Goal: Information Seeking & Learning: Learn about a topic

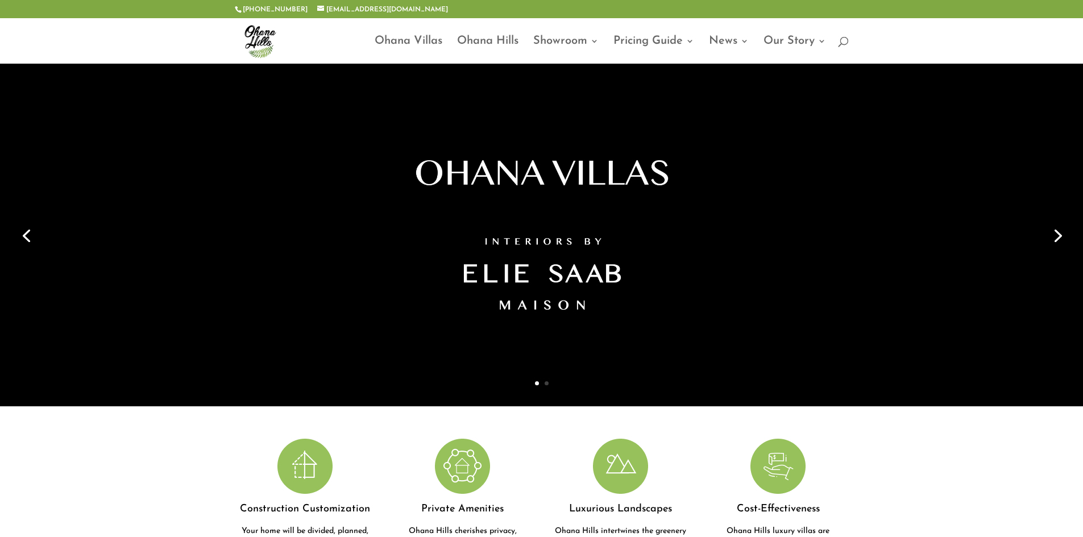
click at [547, 384] on link "2" at bounding box center [547, 383] width 4 height 4
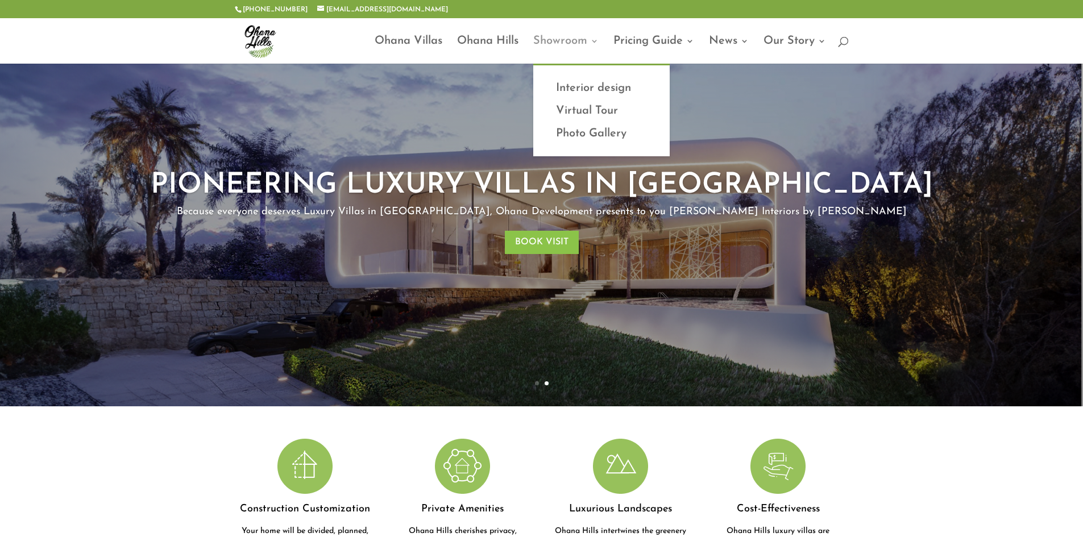
click at [583, 37] on link "Showroom" at bounding box center [565, 50] width 65 height 27
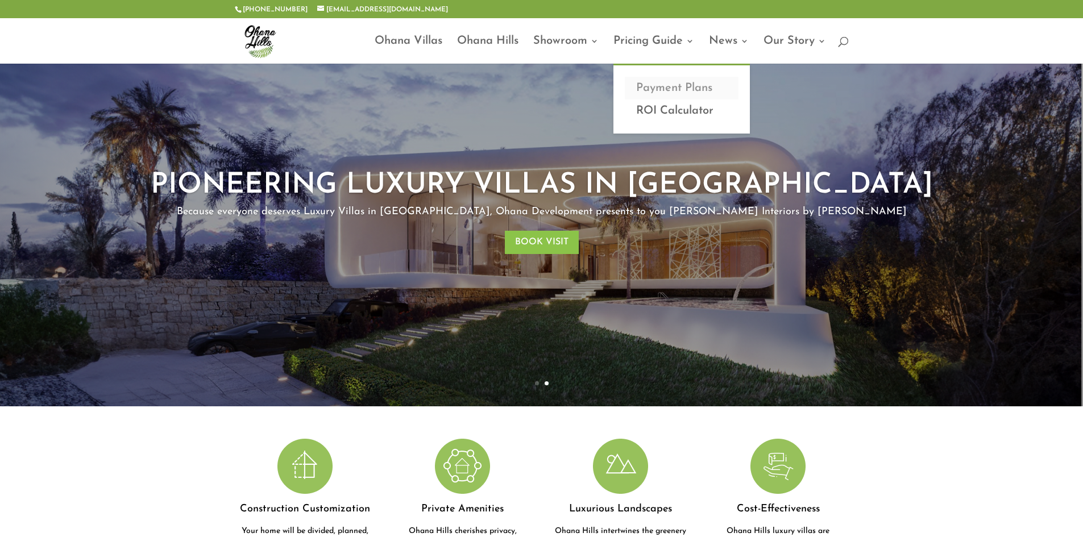
click at [642, 87] on link "Payment Plans" at bounding box center [682, 88] width 114 height 23
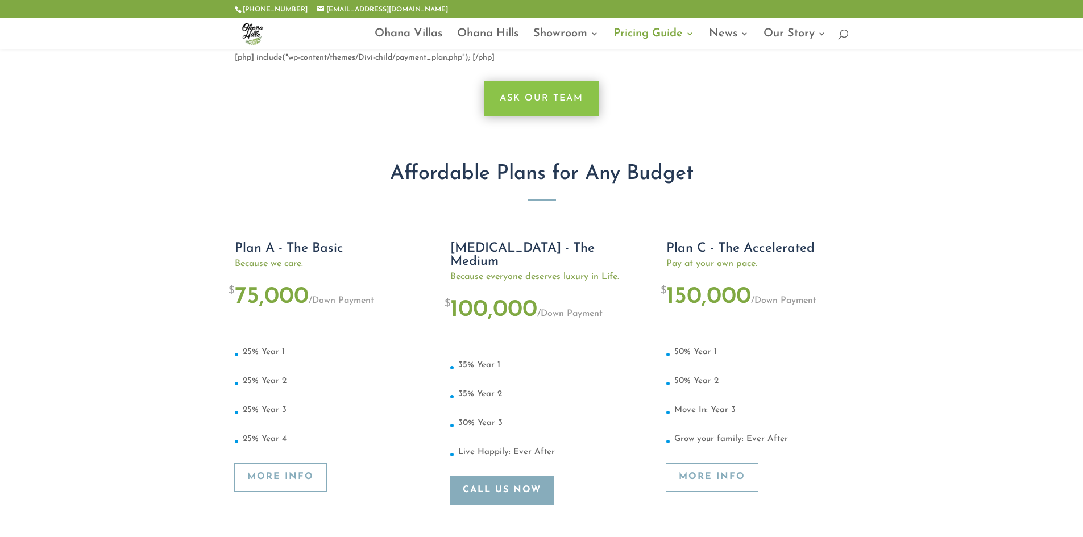
scroll to position [114, 0]
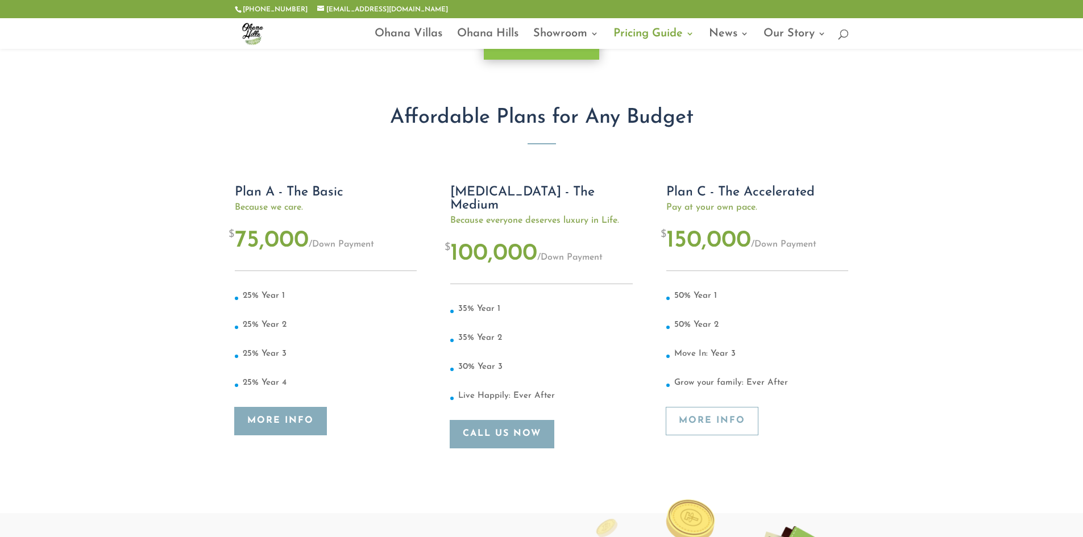
click at [288, 410] on link "More Info" at bounding box center [281, 422] width 92 height 28
click at [291, 434] on link "More Info" at bounding box center [281, 422] width 92 height 28
click at [284, 416] on link "More Info" at bounding box center [281, 422] width 92 height 28
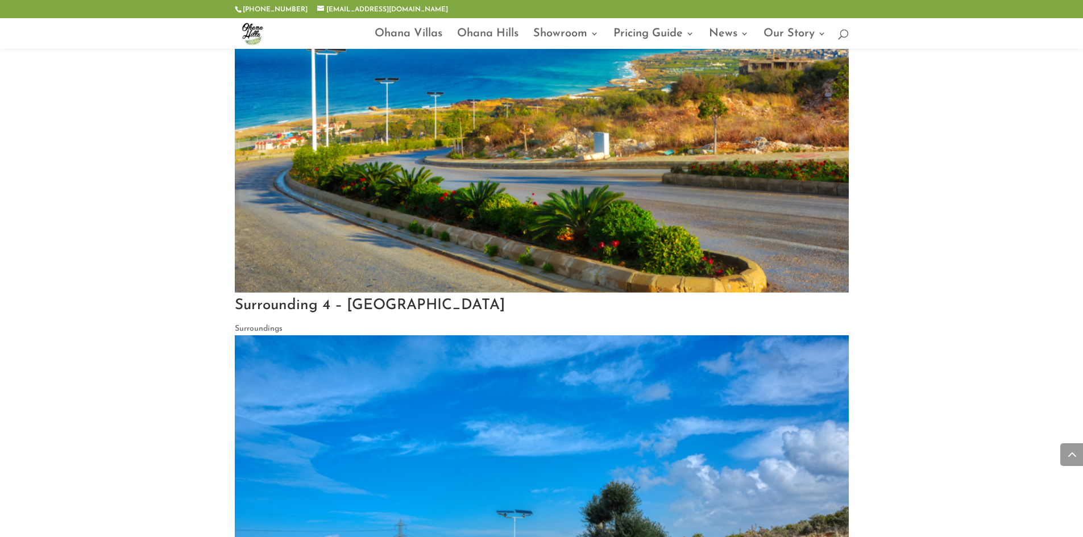
scroll to position [1113, 0]
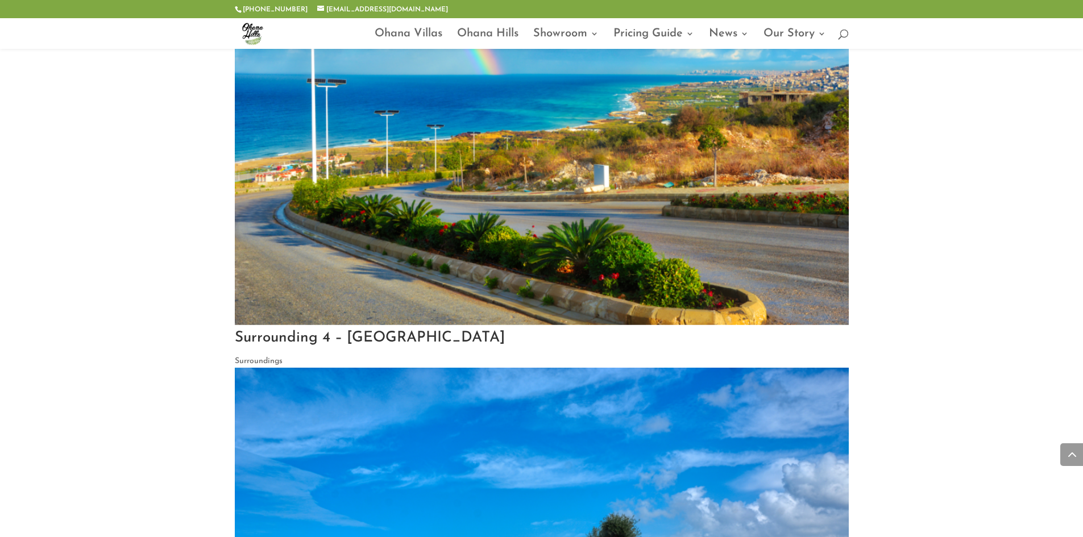
click at [585, 209] on img at bounding box center [542, 117] width 614 height 416
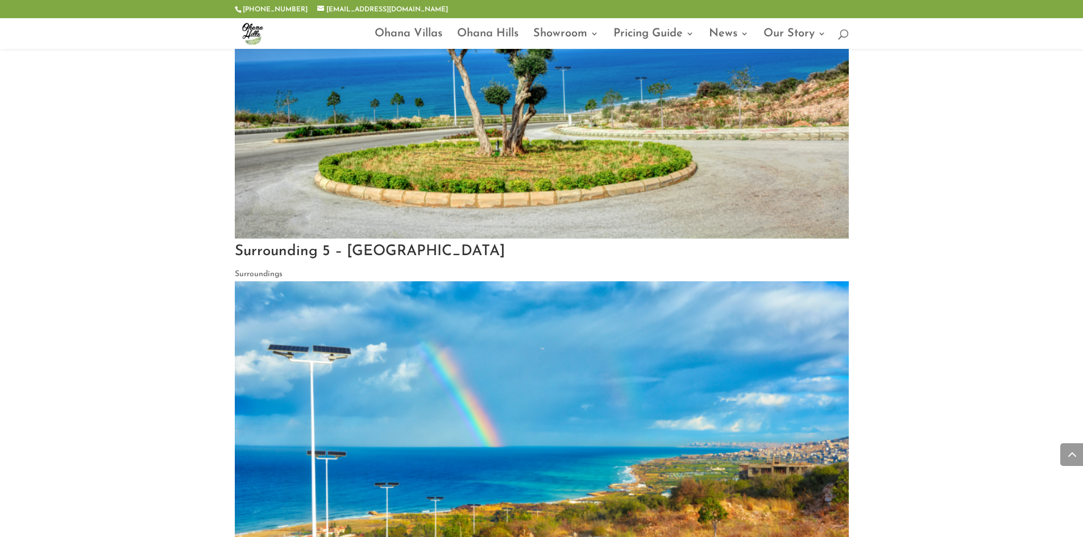
scroll to position [566, 0]
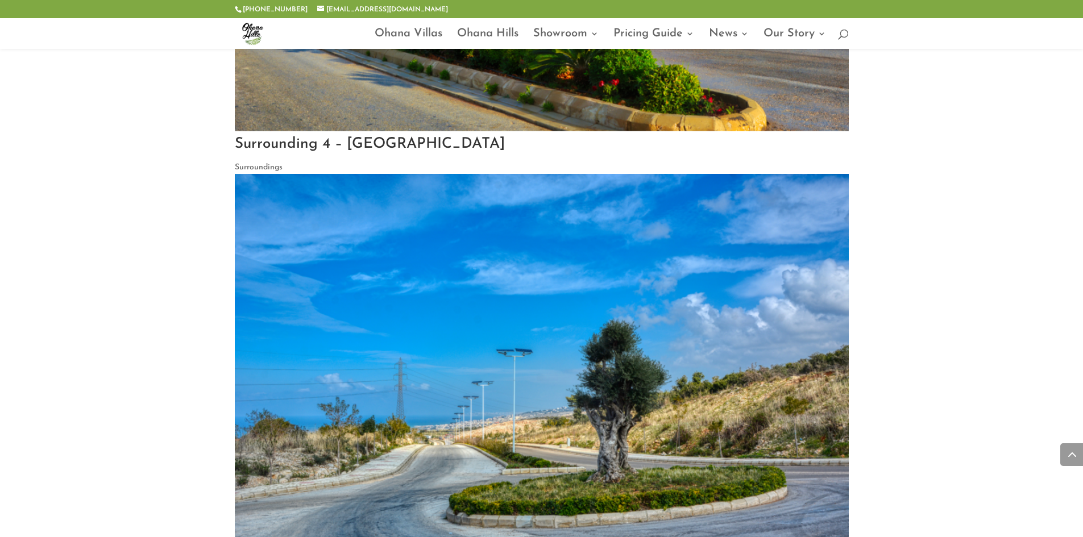
scroll to position [1308, 0]
click at [389, 142] on link "Surrounding 4 – Ohana Hills" at bounding box center [370, 143] width 270 height 15
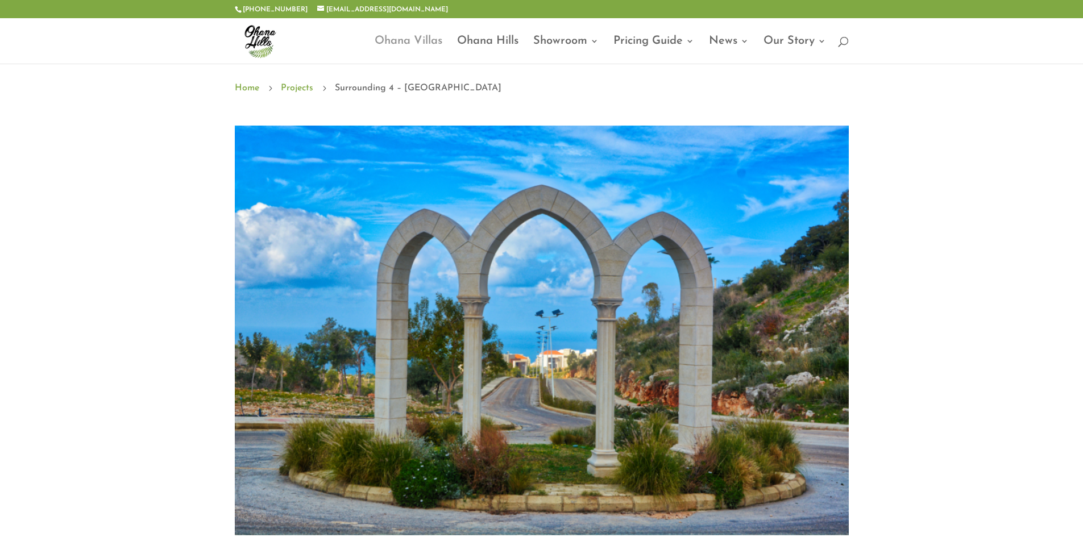
click at [420, 37] on link "Ohana Villas" at bounding box center [409, 50] width 68 height 27
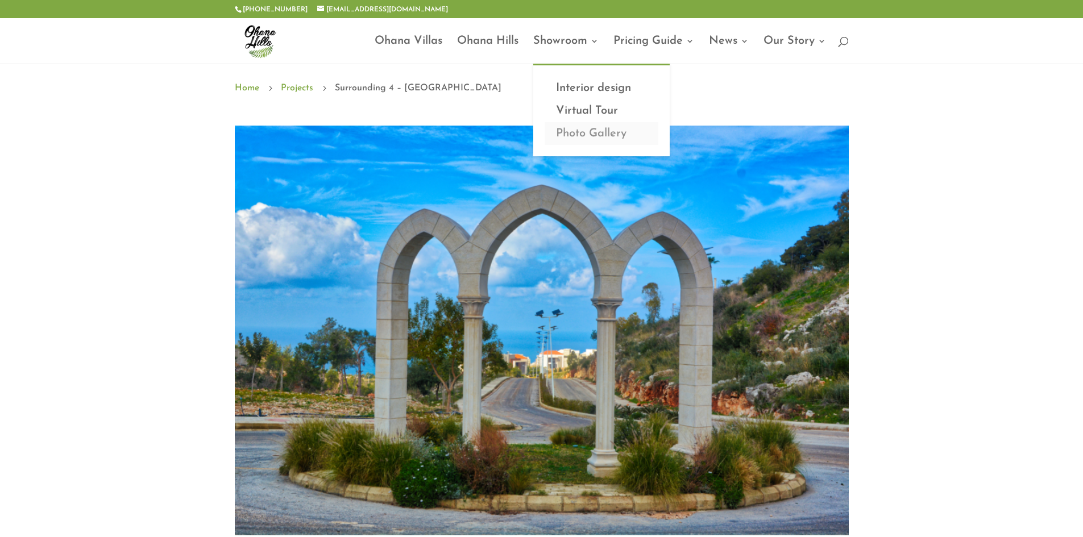
click at [580, 133] on link "Photo Gallery" at bounding box center [602, 133] width 114 height 23
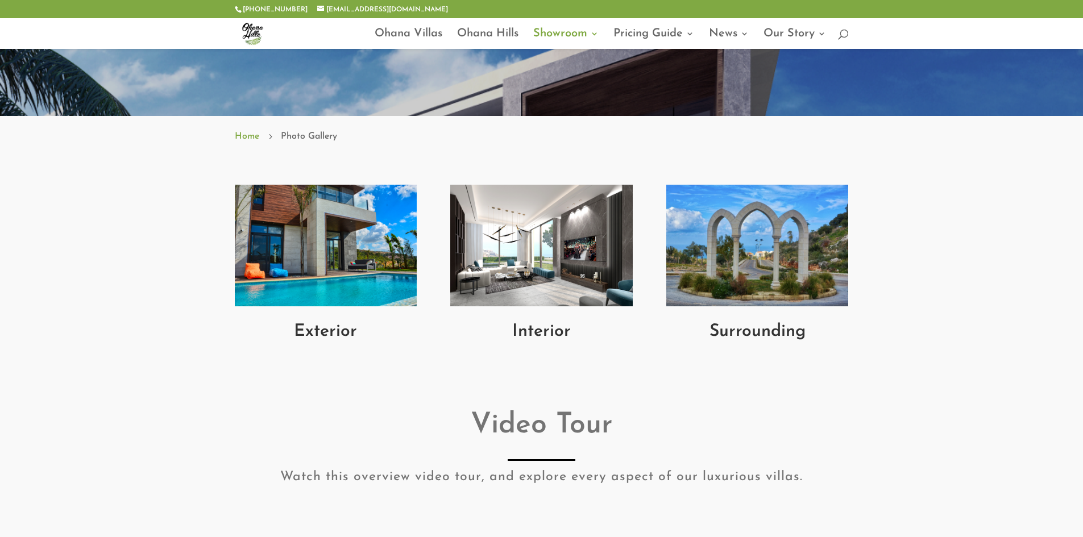
scroll to position [341, 0]
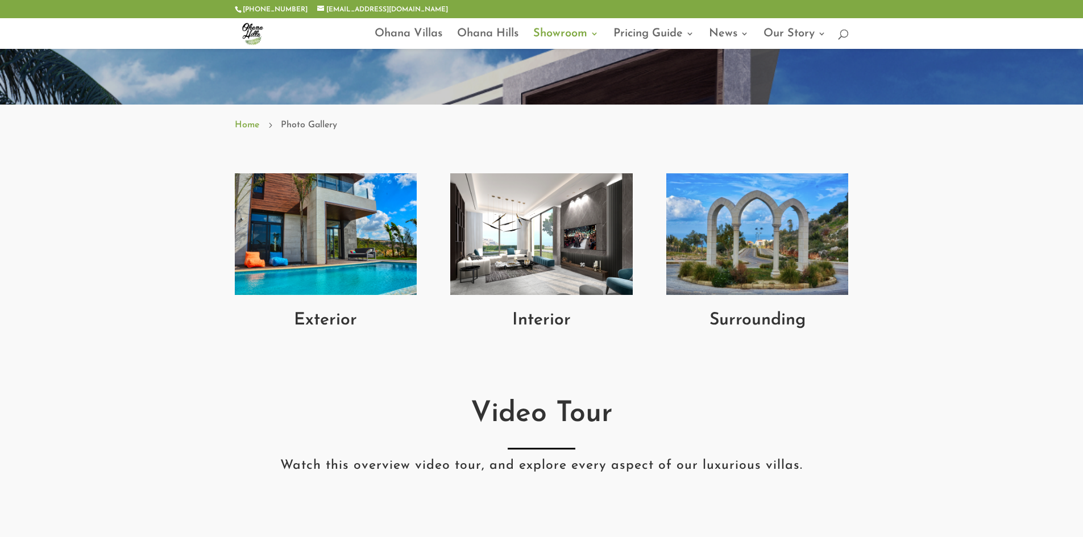
click at [345, 277] on img at bounding box center [326, 234] width 182 height 122
click at [308, 325] on h2 "Exterior" at bounding box center [326, 323] width 182 height 23
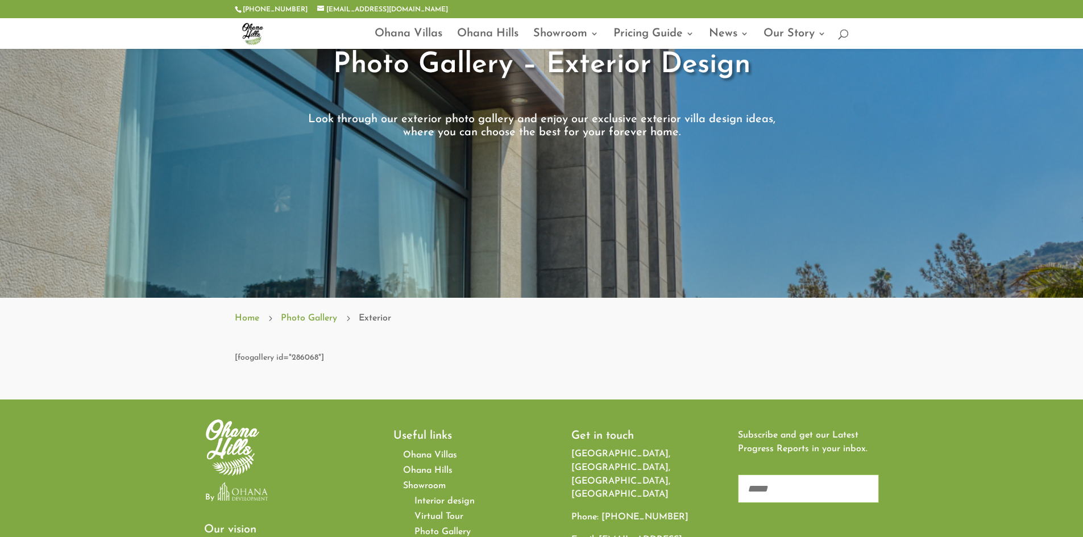
scroll to position [57, 0]
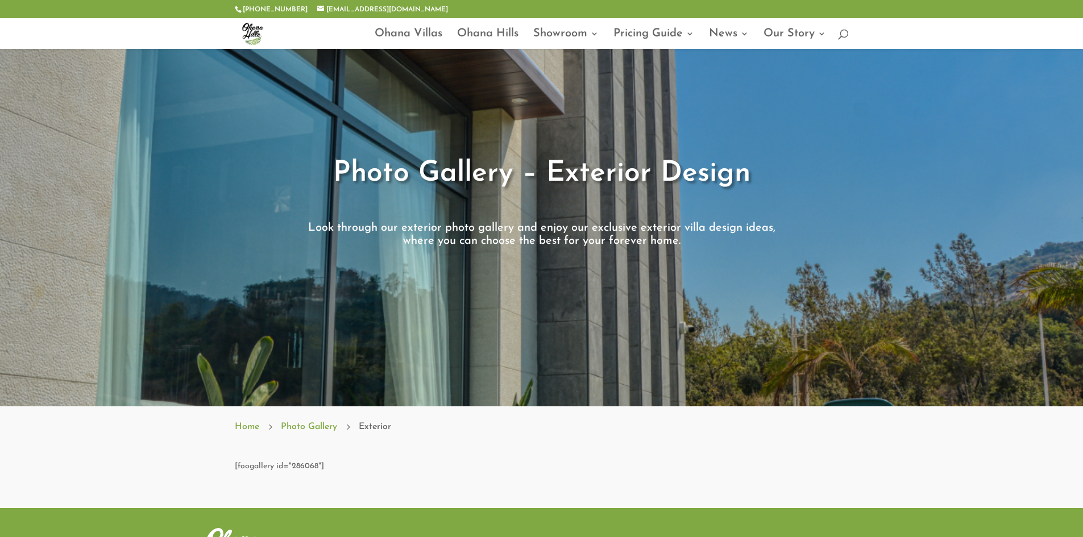
click at [277, 471] on div "[foogallery id="286068"]" at bounding box center [542, 467] width 614 height 14
click at [493, 170] on span "Photo Gallery – Exterior Design" at bounding box center [541, 173] width 417 height 29
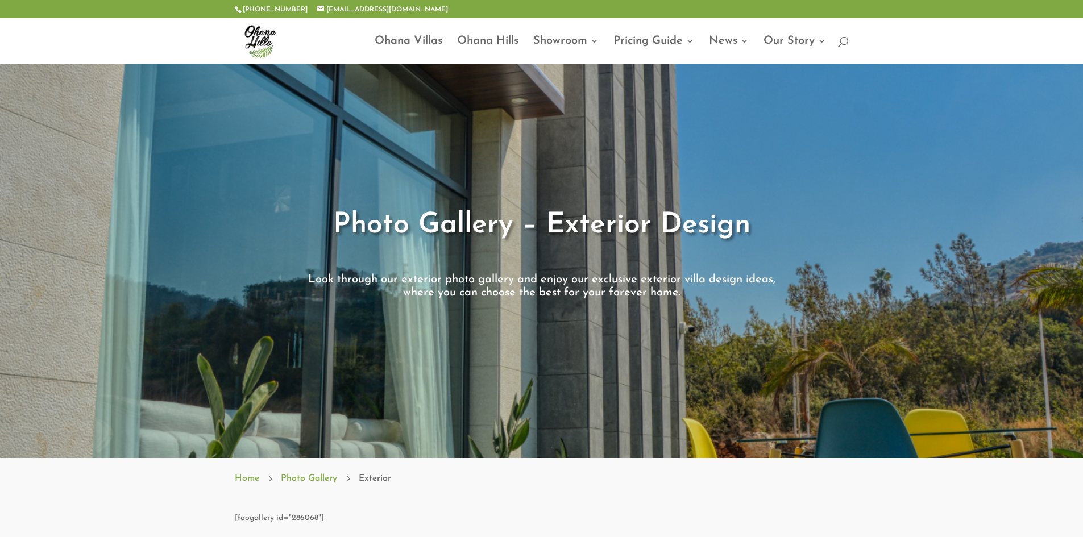
scroll to position [0, 0]
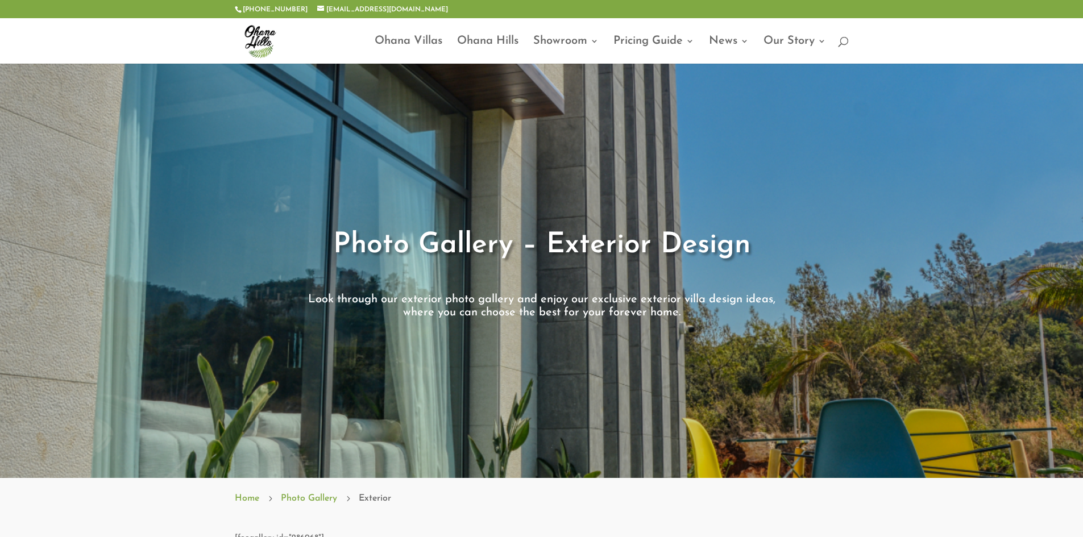
click at [622, 133] on span at bounding box center [541, 270] width 1083 height 415
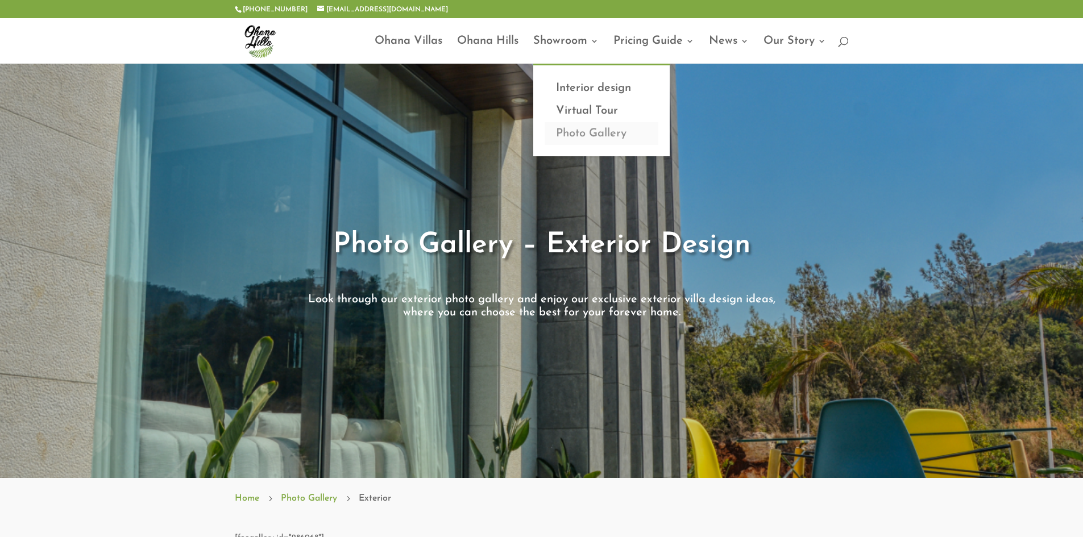
click at [588, 140] on link "Photo Gallery" at bounding box center [602, 133] width 114 height 23
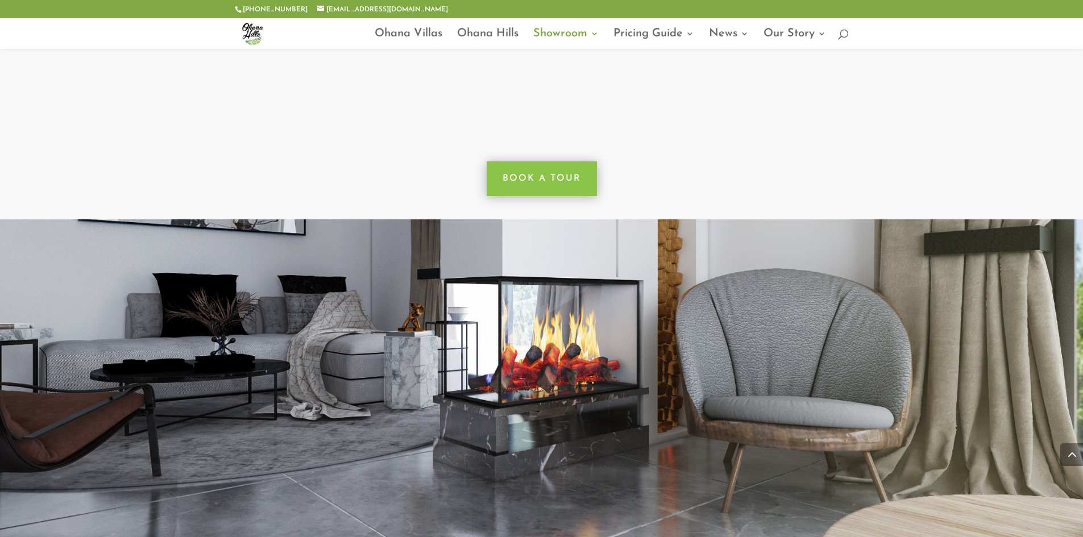
scroll to position [1023, 0]
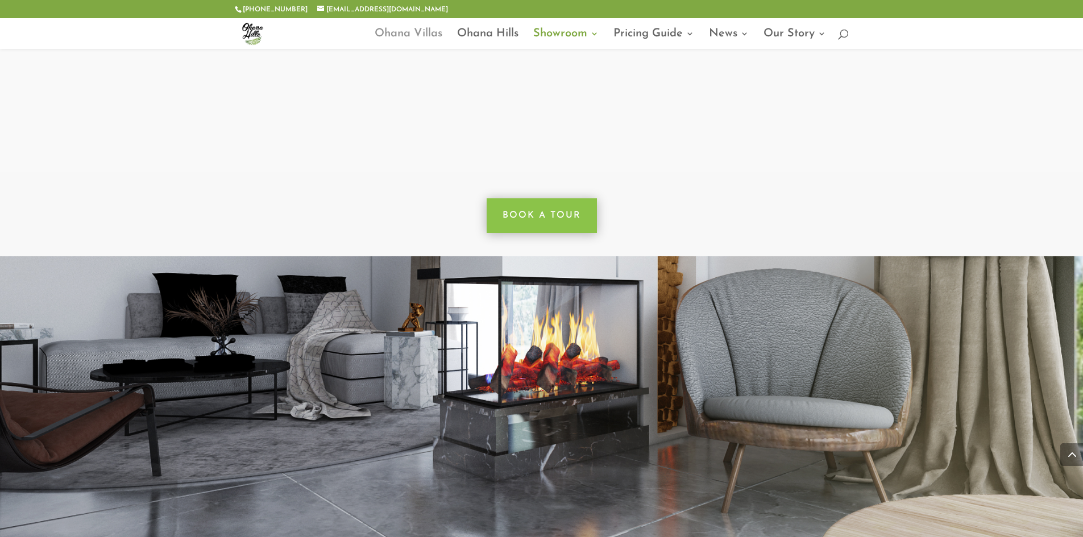
click at [410, 38] on link "Ohana Villas" at bounding box center [409, 39] width 68 height 19
click at [571, 109] on link "Photo Gallery" at bounding box center [602, 118] width 114 height 23
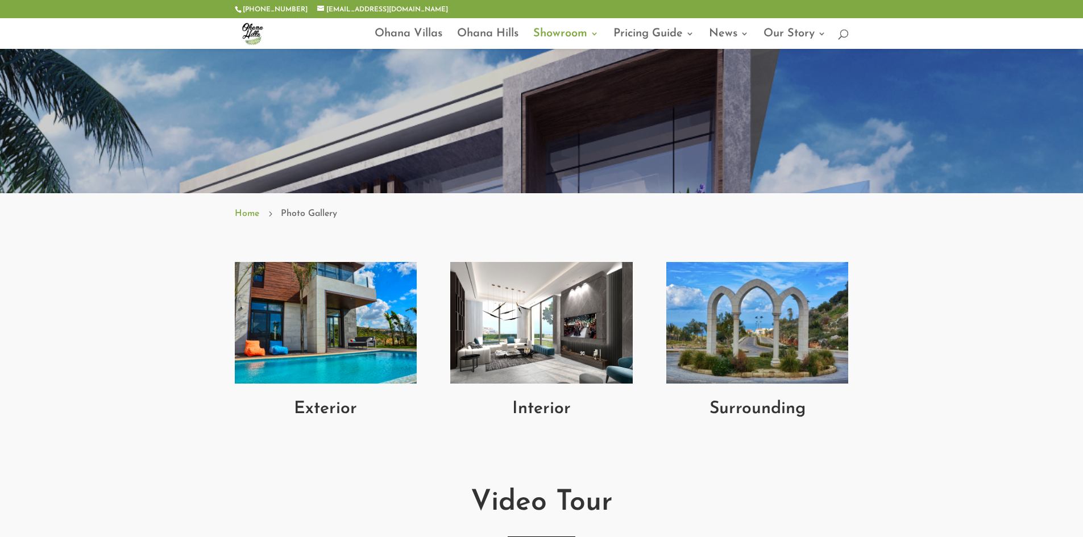
scroll to position [341, 0]
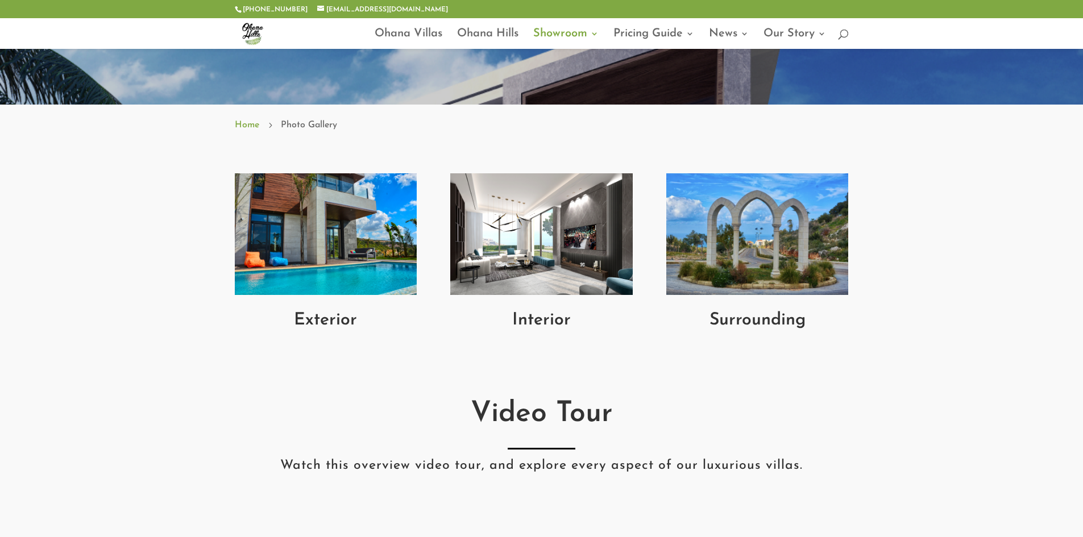
click at [308, 324] on h2 "Exterior" at bounding box center [326, 323] width 182 height 23
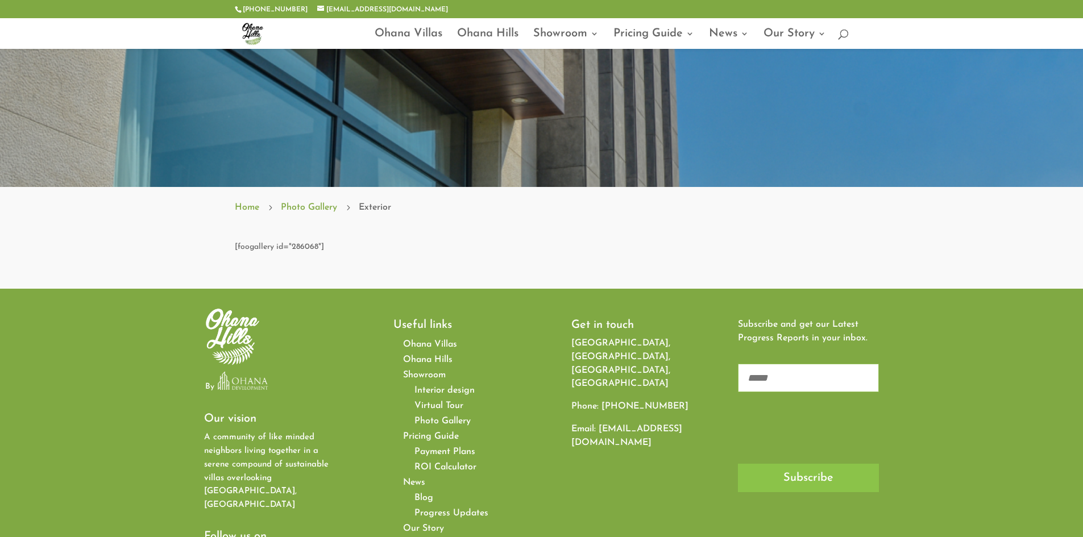
scroll to position [284, 0]
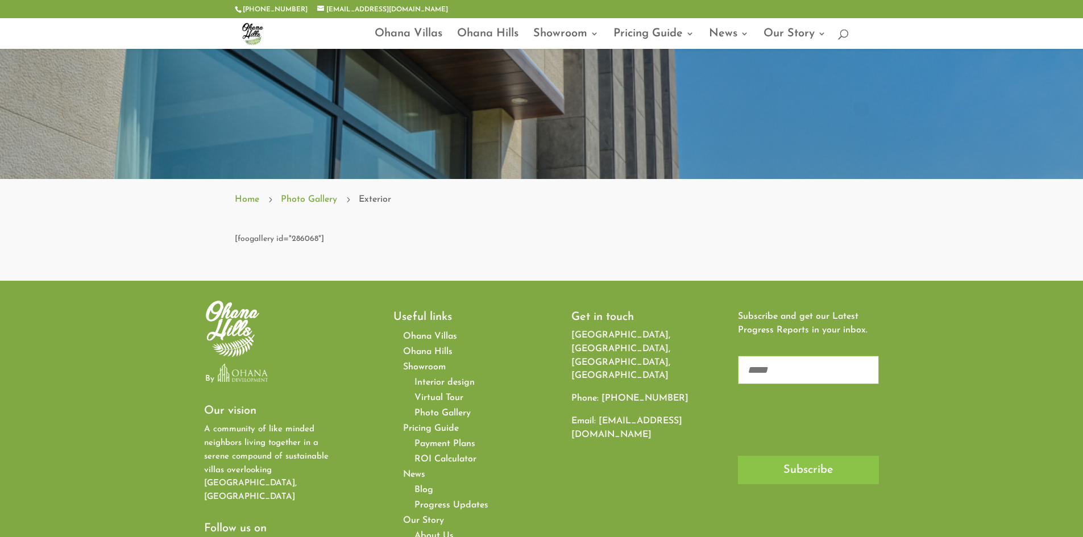
click at [440, 397] on span "Virtual Tour" at bounding box center [438, 397] width 49 height 9
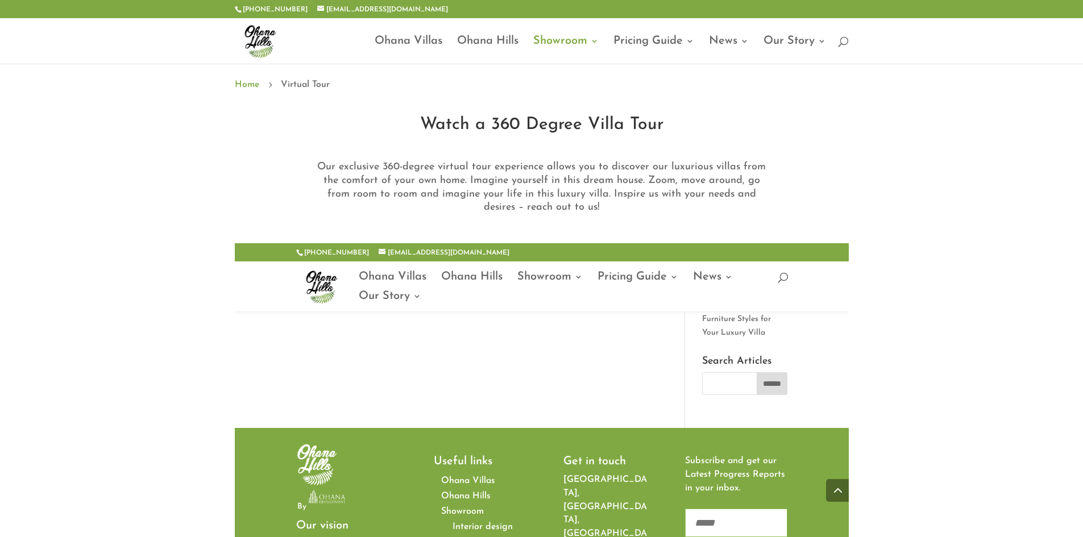
scroll to position [341, 0]
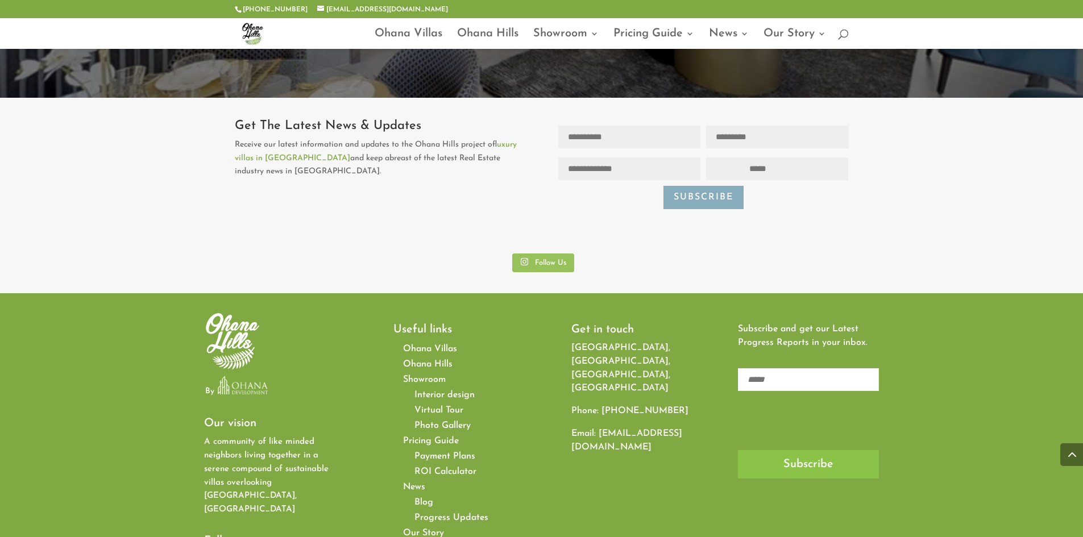
scroll to position [5647, 0]
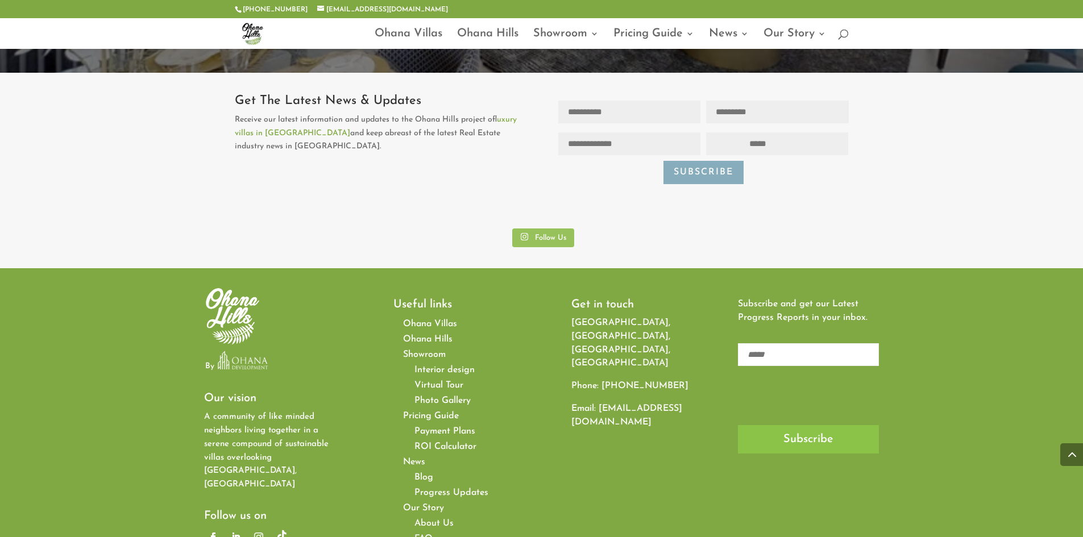
click at [258, 528] on link "Follow" at bounding box center [259, 537] width 18 height 18
click at [218, 528] on link "Follow" at bounding box center [213, 537] width 18 height 18
click at [744, 462] on div "By Our vision A community of like minded neighbors living together in a serene …" at bounding box center [541, 430] width 675 height 321
